Goal: Task Accomplishment & Management: Manage account settings

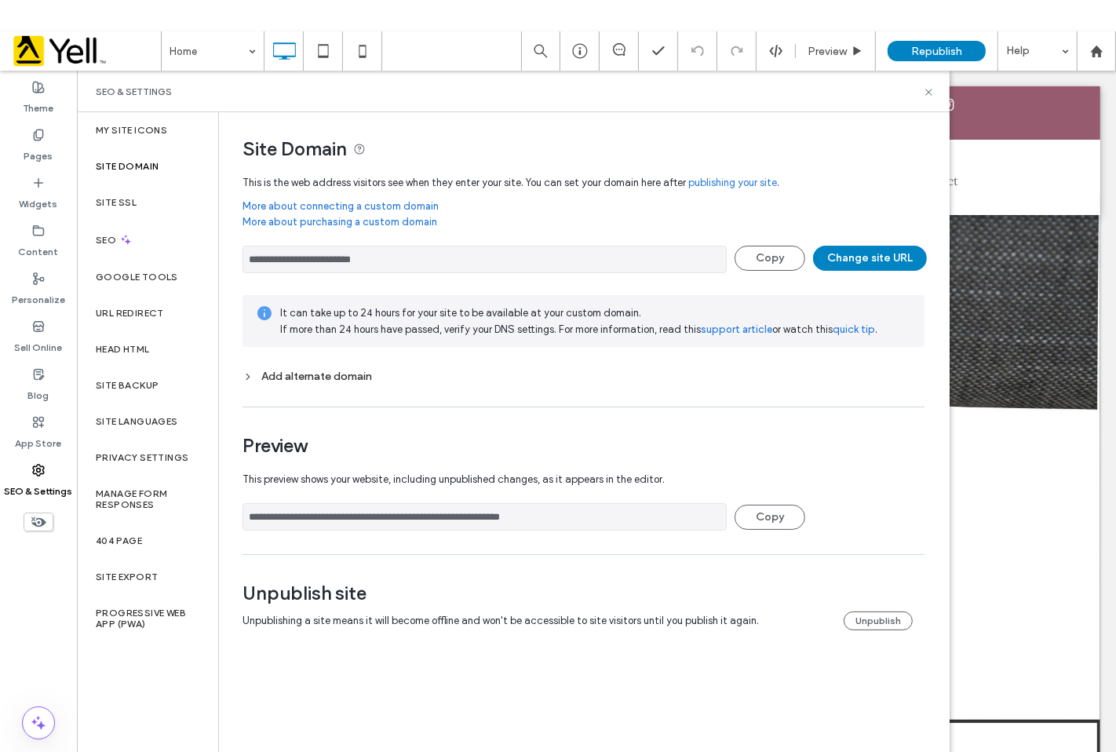
click at [334, 373] on div "Add alternate domain" at bounding box center [584, 376] width 682 height 13
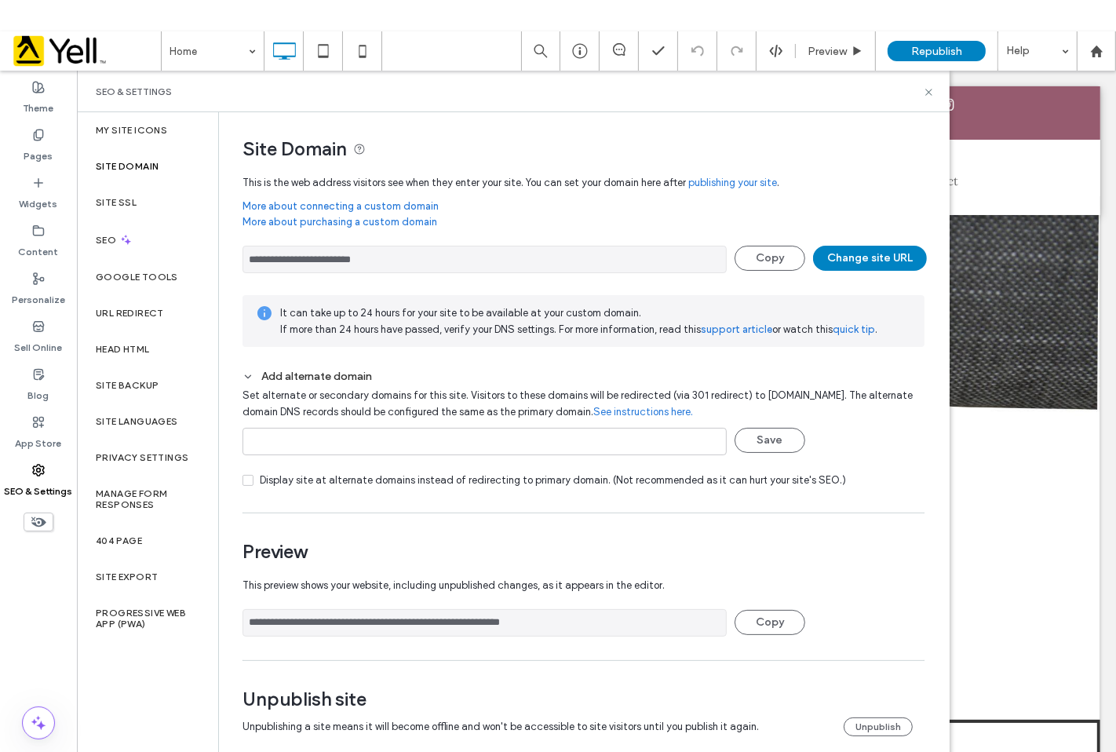
drag, startPoint x: 426, startPoint y: 250, endPoint x: 277, endPoint y: 257, distance: 149.3
click at [277, 257] on input "**********" at bounding box center [485, 259] width 484 height 27
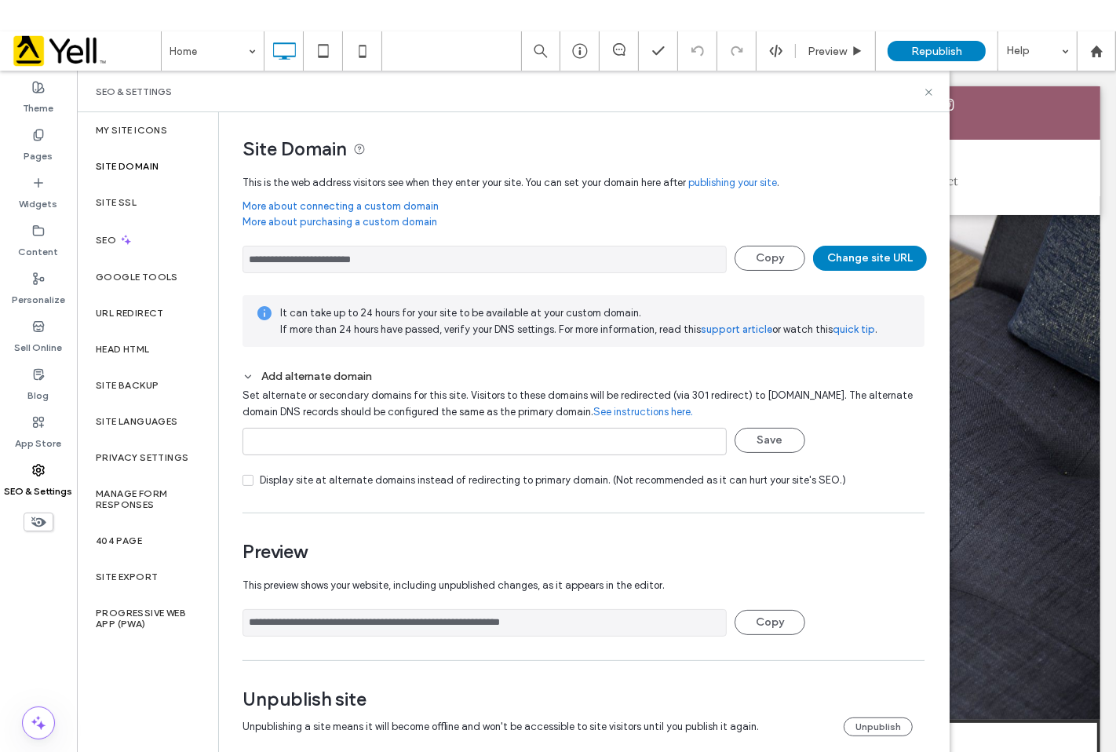
click at [740, 214] on link "More about purchasing a custom domain" at bounding box center [584, 226] width 682 height 24
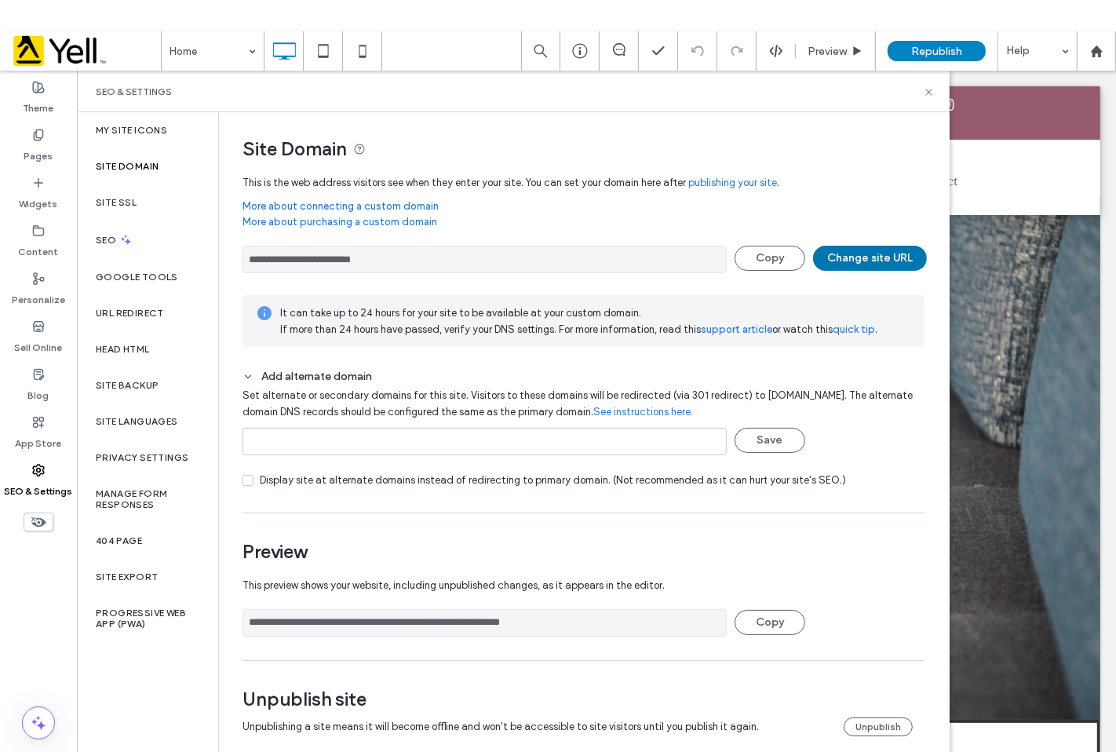
click at [872, 254] on button "Change site URL" at bounding box center [870, 258] width 114 height 25
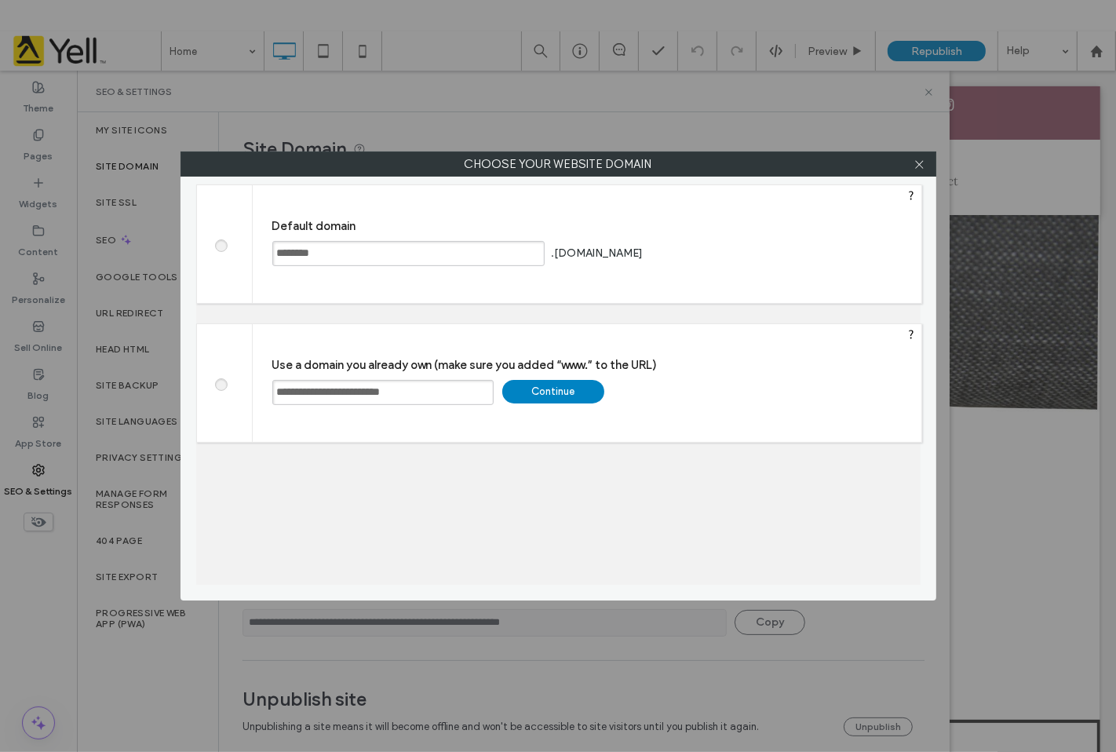
click at [575, 380] on div "Continue" at bounding box center [553, 392] width 102 height 24
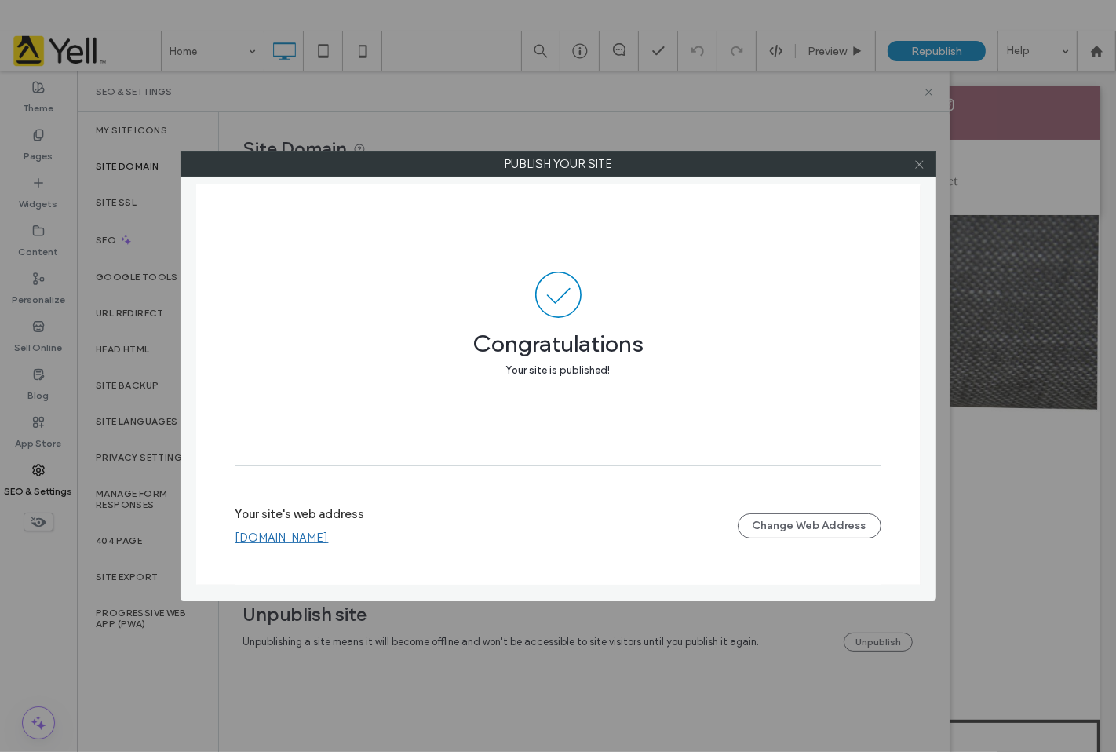
click at [914, 170] on span at bounding box center [920, 164] width 12 height 24
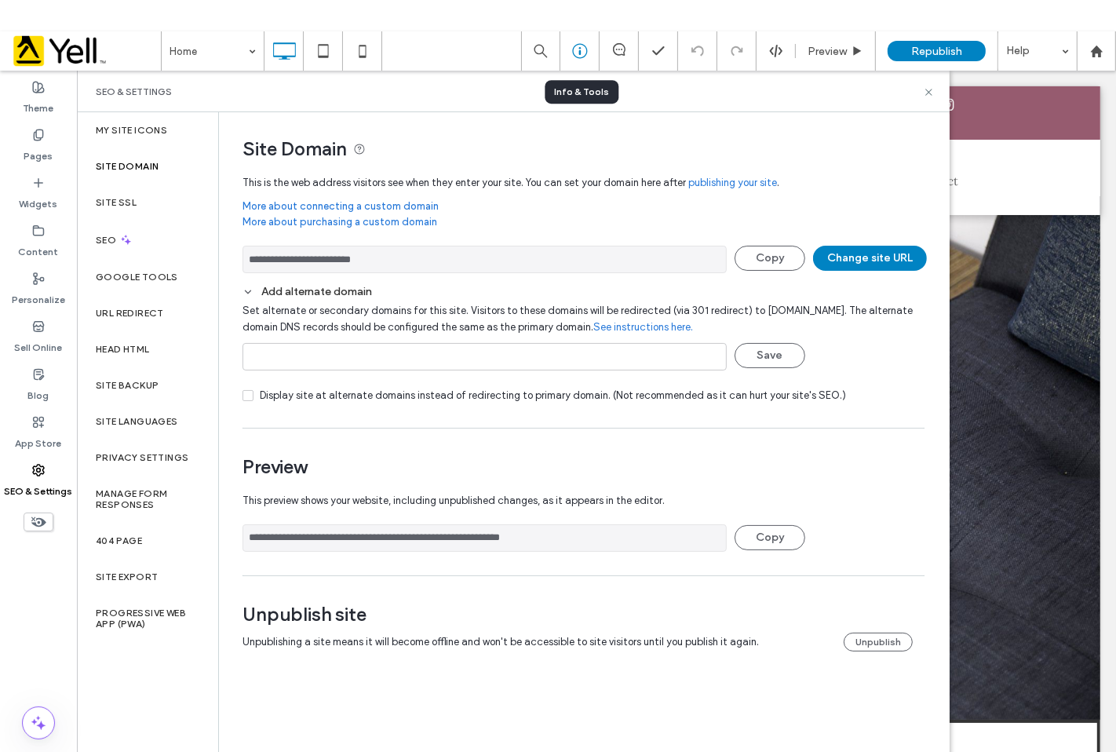
click at [579, 59] on div at bounding box center [579, 50] width 39 height 39
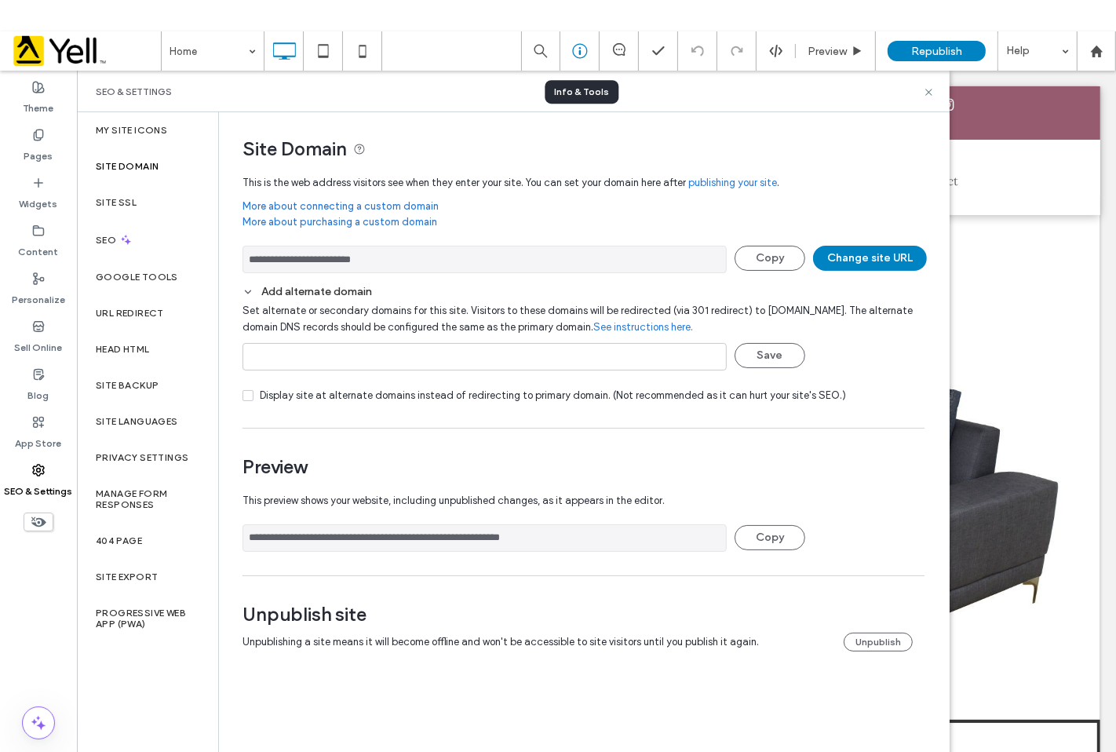
click at [579, 57] on use at bounding box center [579, 51] width 15 height 15
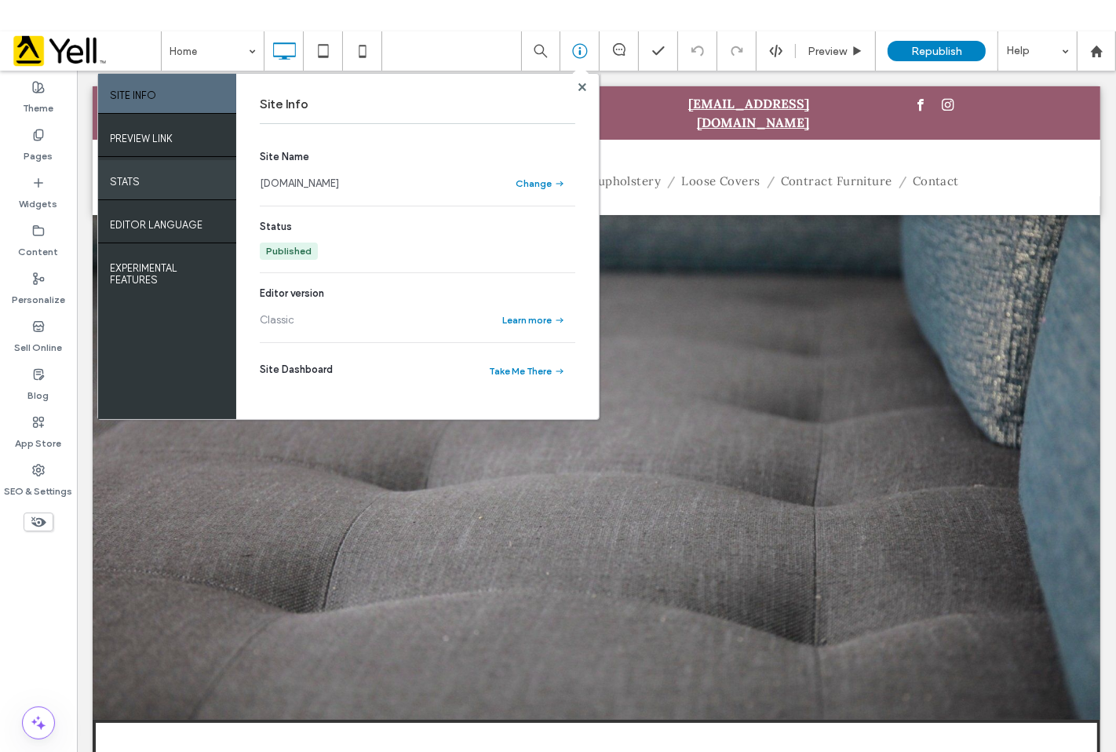
click at [197, 185] on div "STATS" at bounding box center [167, 179] width 138 height 39
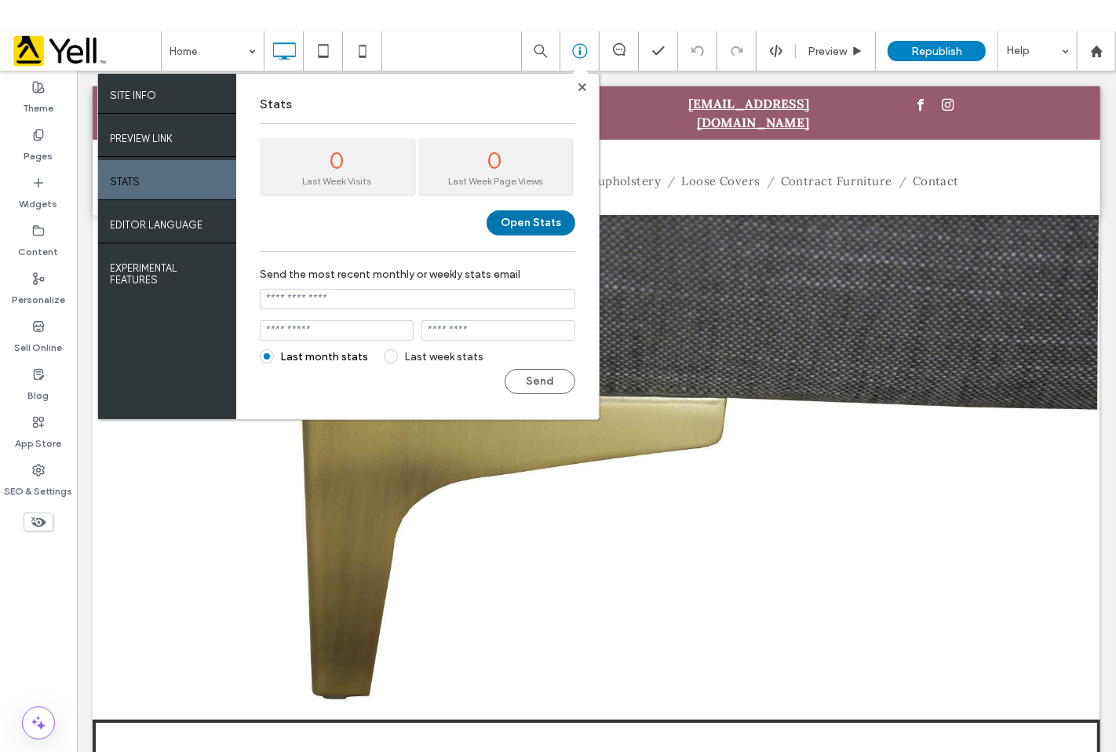
click at [519, 221] on button "Open Stats" at bounding box center [531, 222] width 89 height 25
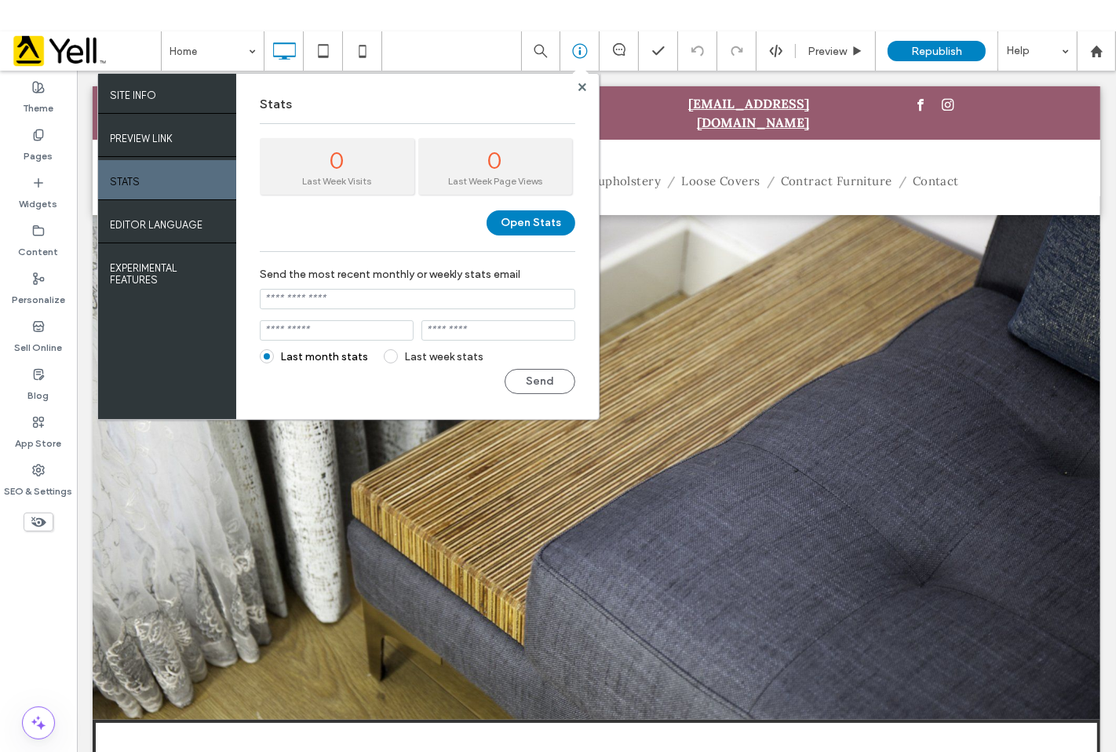
click at [575, 72] on span at bounding box center [581, 74] width 16 height 15
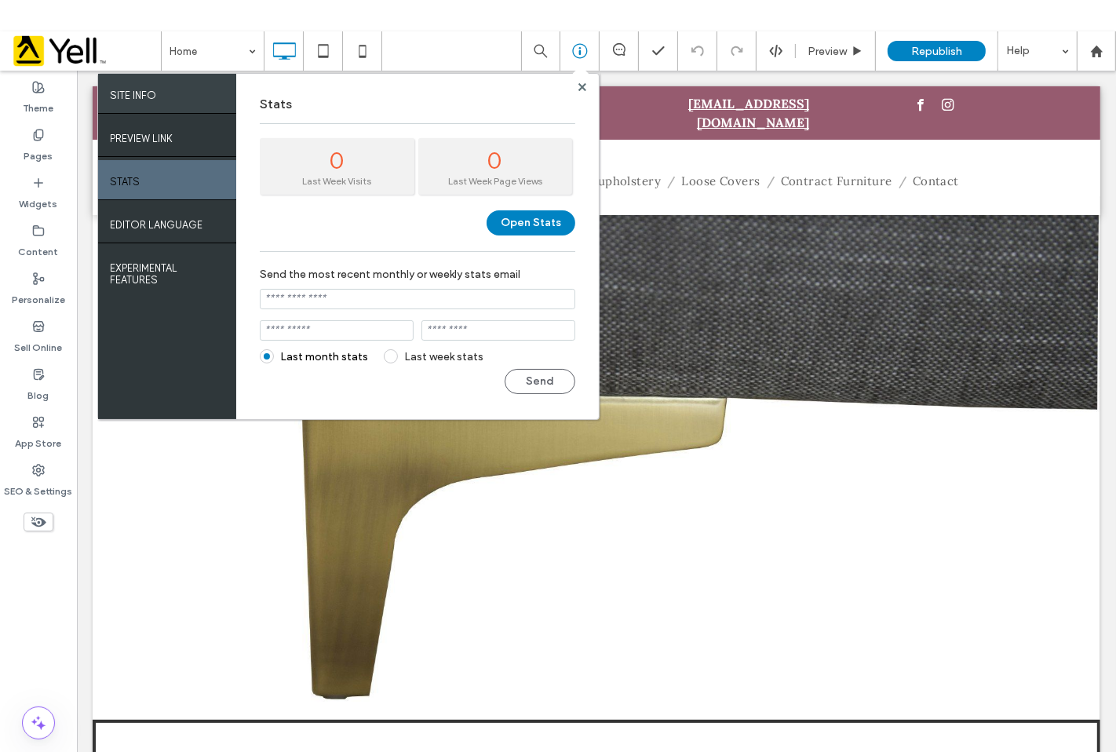
click at [199, 97] on div "SITE INFO" at bounding box center [167, 93] width 138 height 39
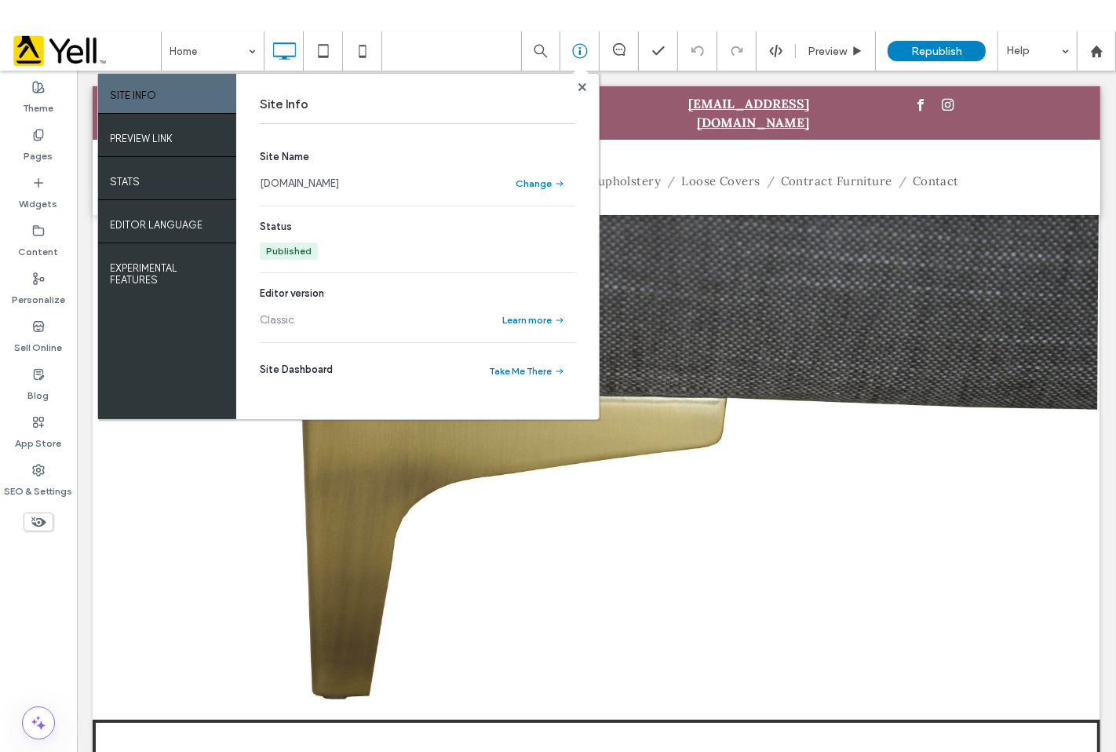
click at [339, 184] on link "[DOMAIN_NAME]" at bounding box center [299, 184] width 79 height 16
